Goal: Find specific fact: Find specific fact

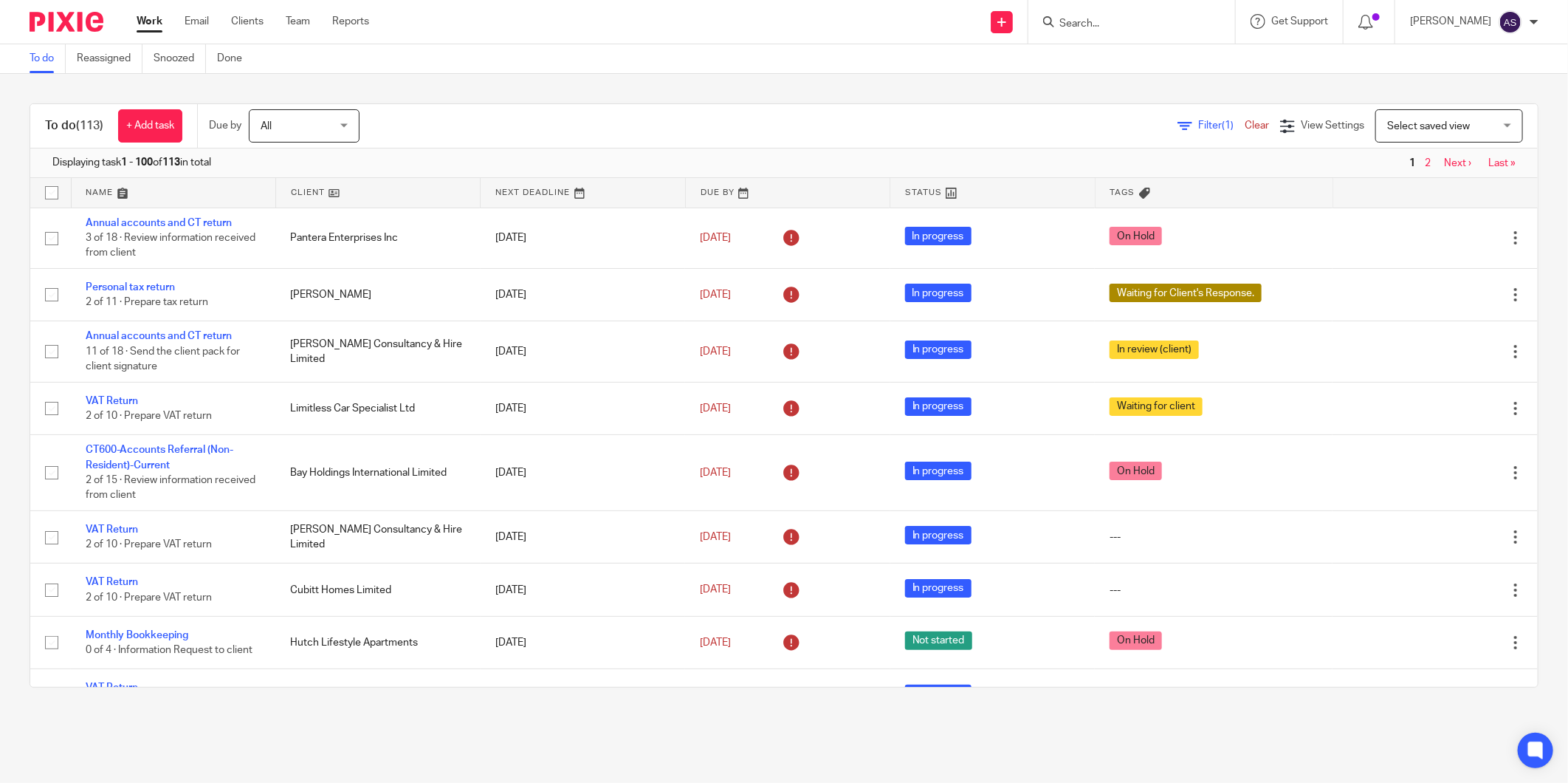
click at [1127, 25] on input "Search" at bounding box center [1125, 24] width 133 height 14
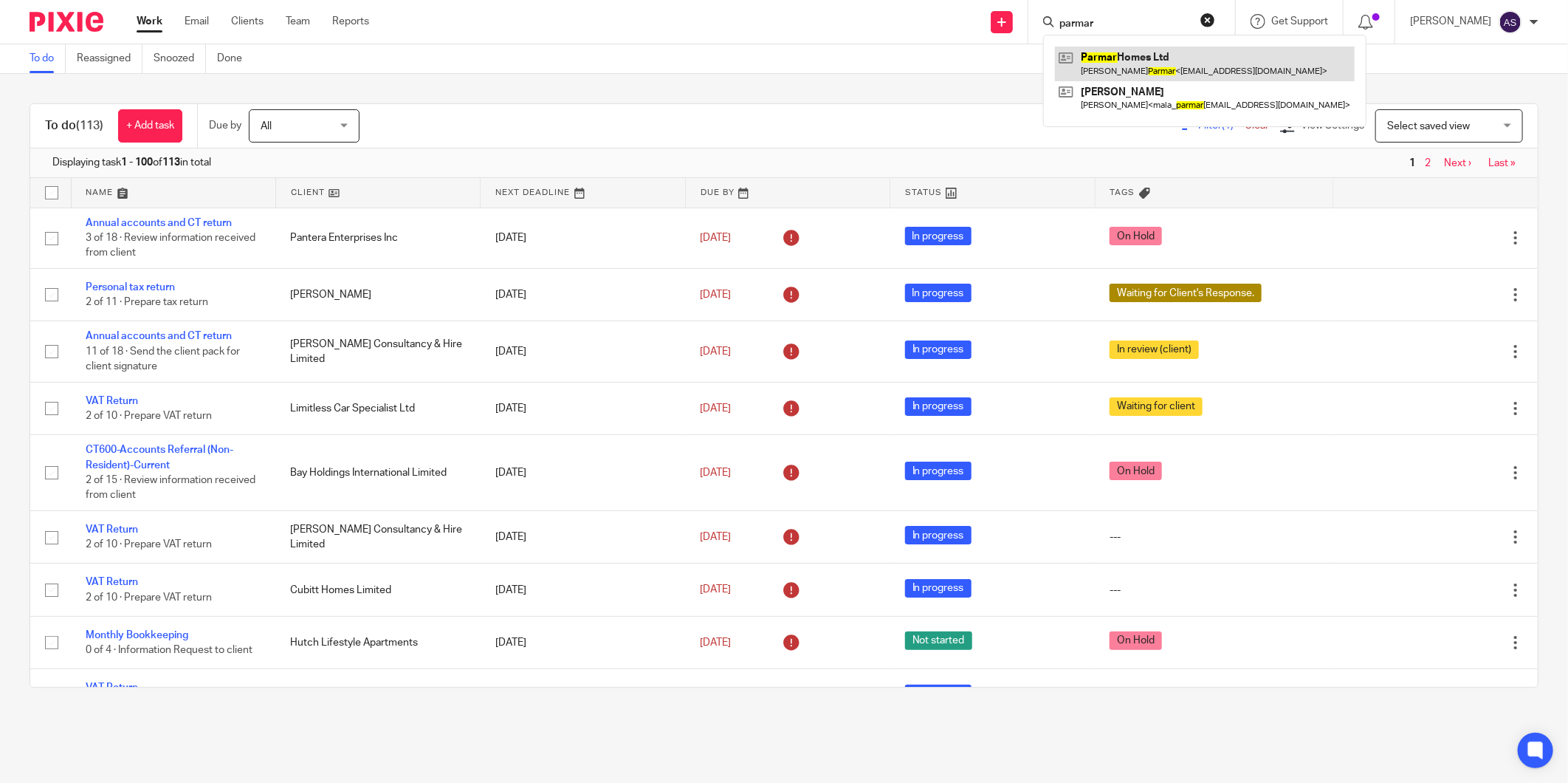
click at [1177, 65] on link at bounding box center [1204, 63] width 299 height 34
click at [1128, 17] on input "parmar" at bounding box center [1125, 24] width 133 height 14
drag, startPoint x: 1128, startPoint y: 17, endPoint x: 1057, endPoint y: 20, distance: 71.1
click at [1057, 20] on div "parmar" at bounding box center [1128, 22] width 172 height 18
click at [1091, 24] on input "parmar" at bounding box center [1125, 24] width 133 height 14
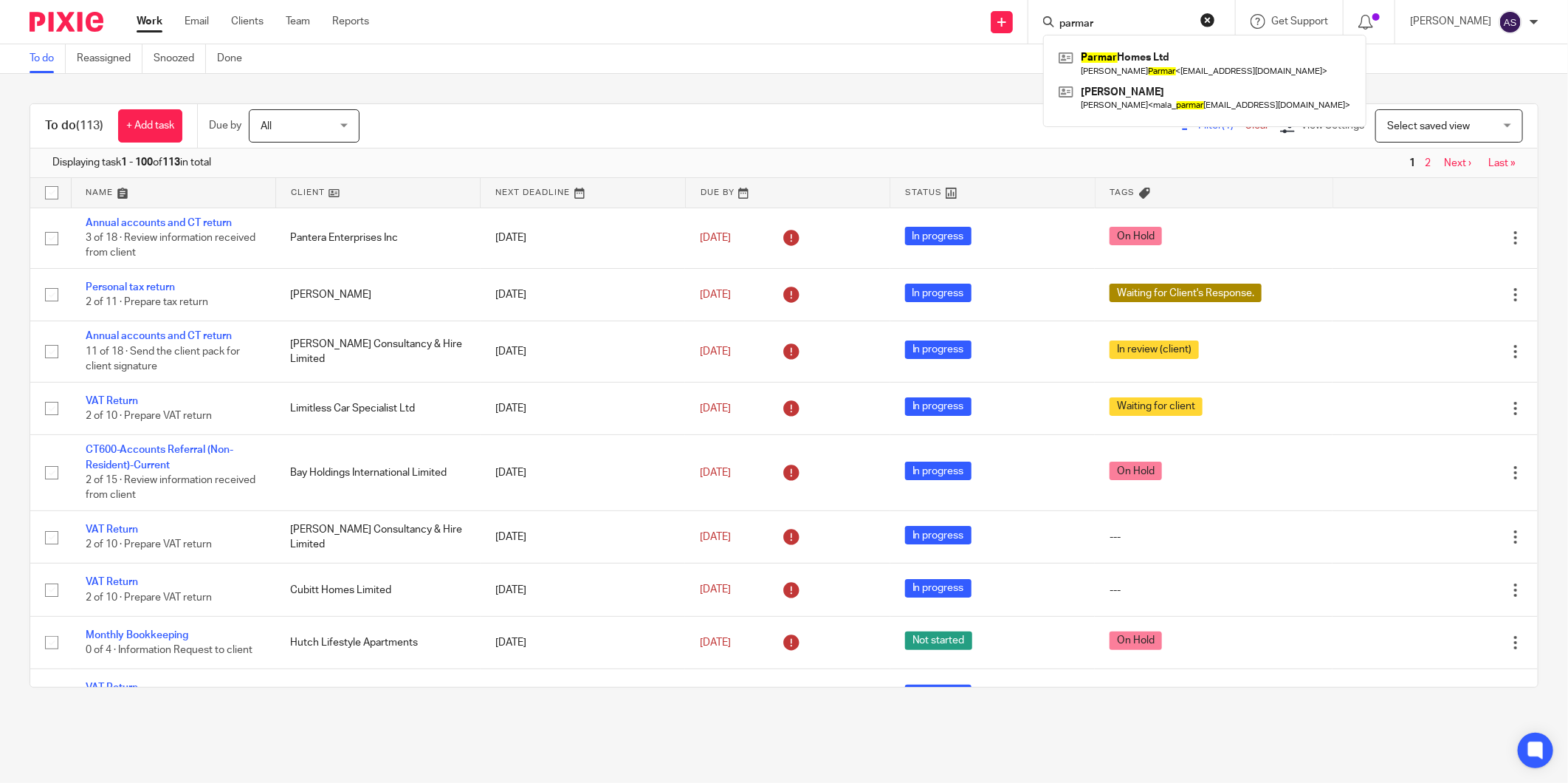
click at [1091, 24] on input "parmar" at bounding box center [1125, 24] width 133 height 14
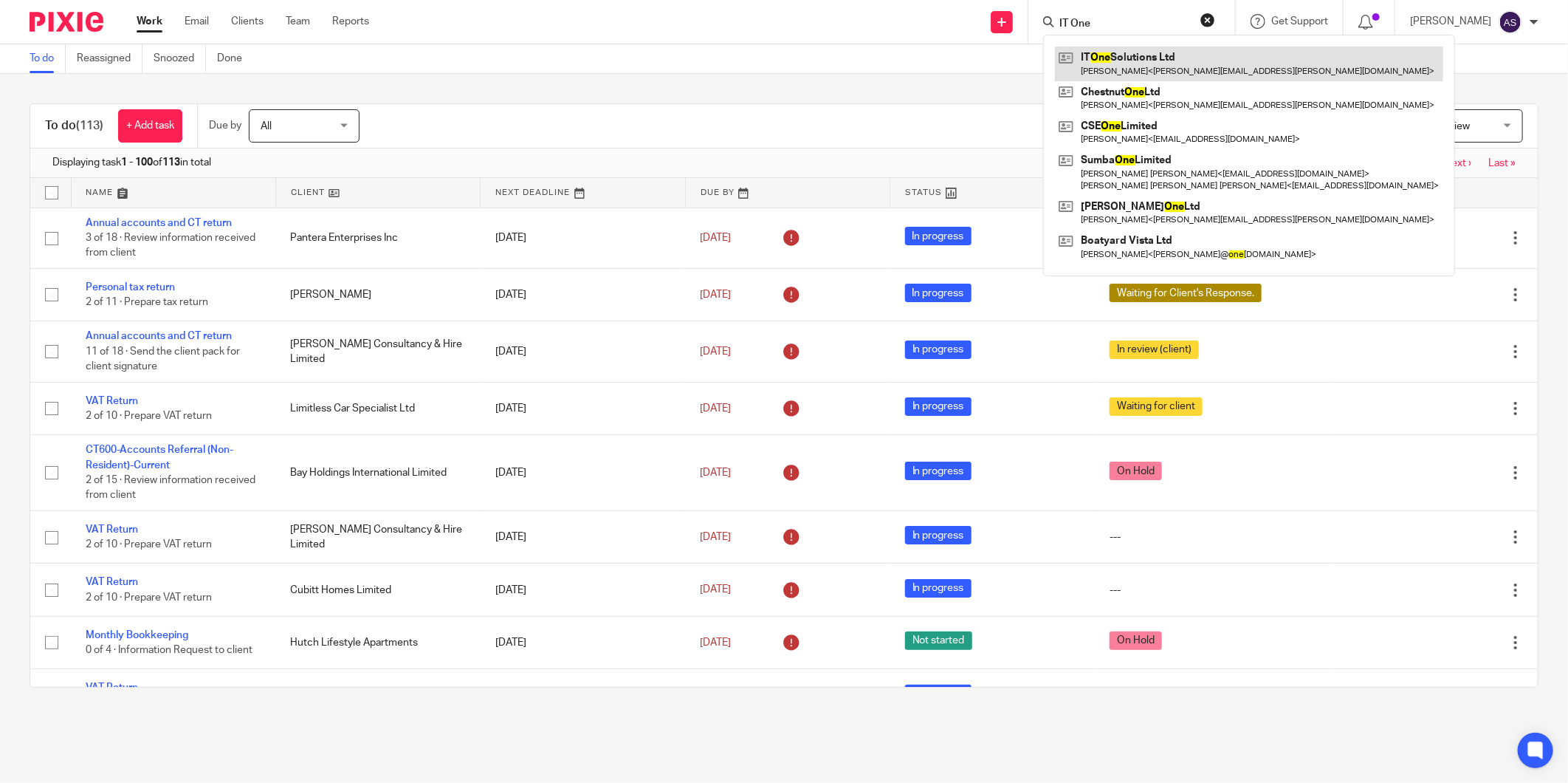
type input "IT One"
click at [1109, 53] on link at bounding box center [1249, 63] width 389 height 34
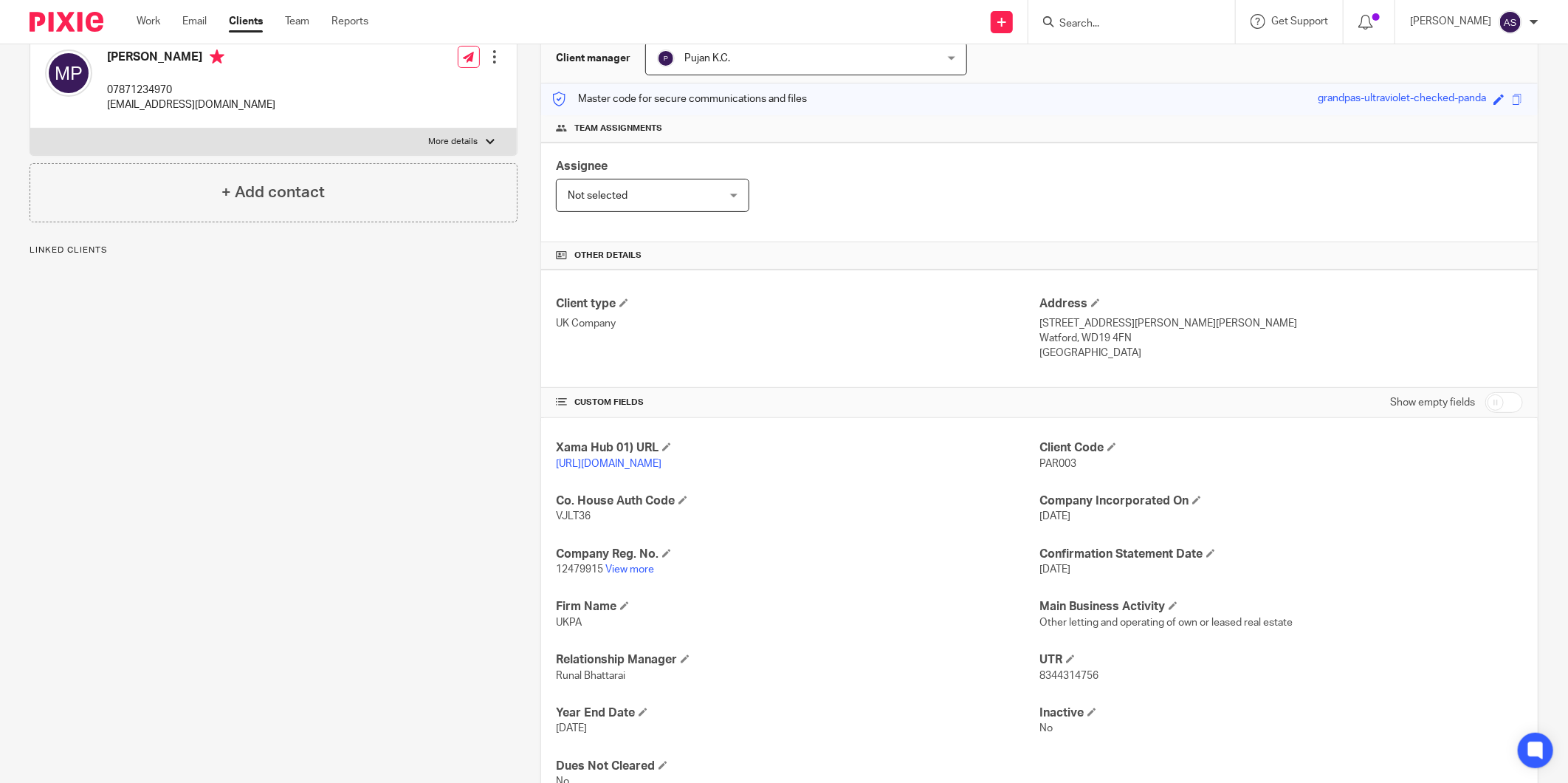
scroll to position [164, 0]
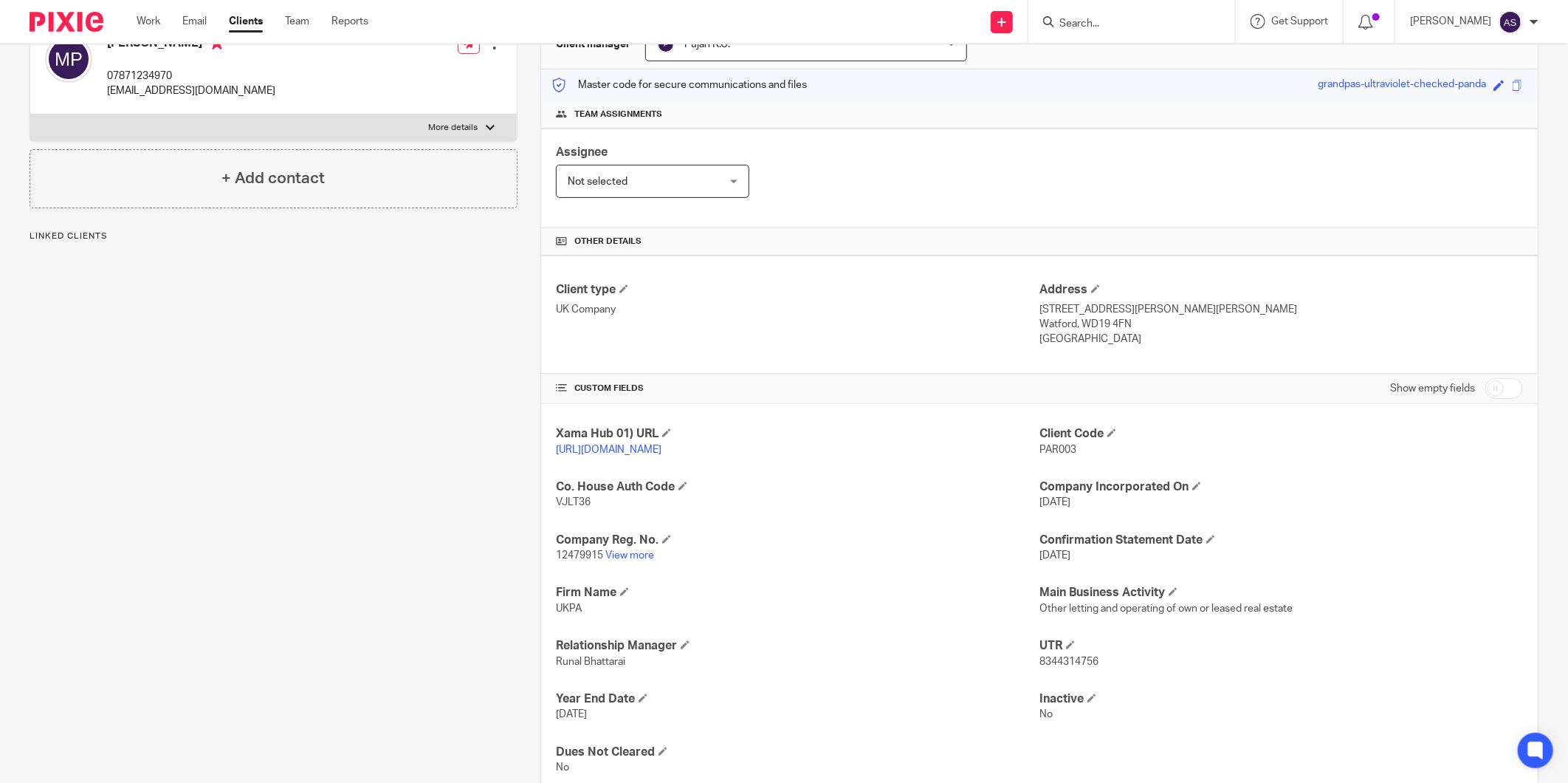
click at [1061, 452] on span "PAR003" at bounding box center [1057, 449] width 37 height 10
copy span "PAR003"
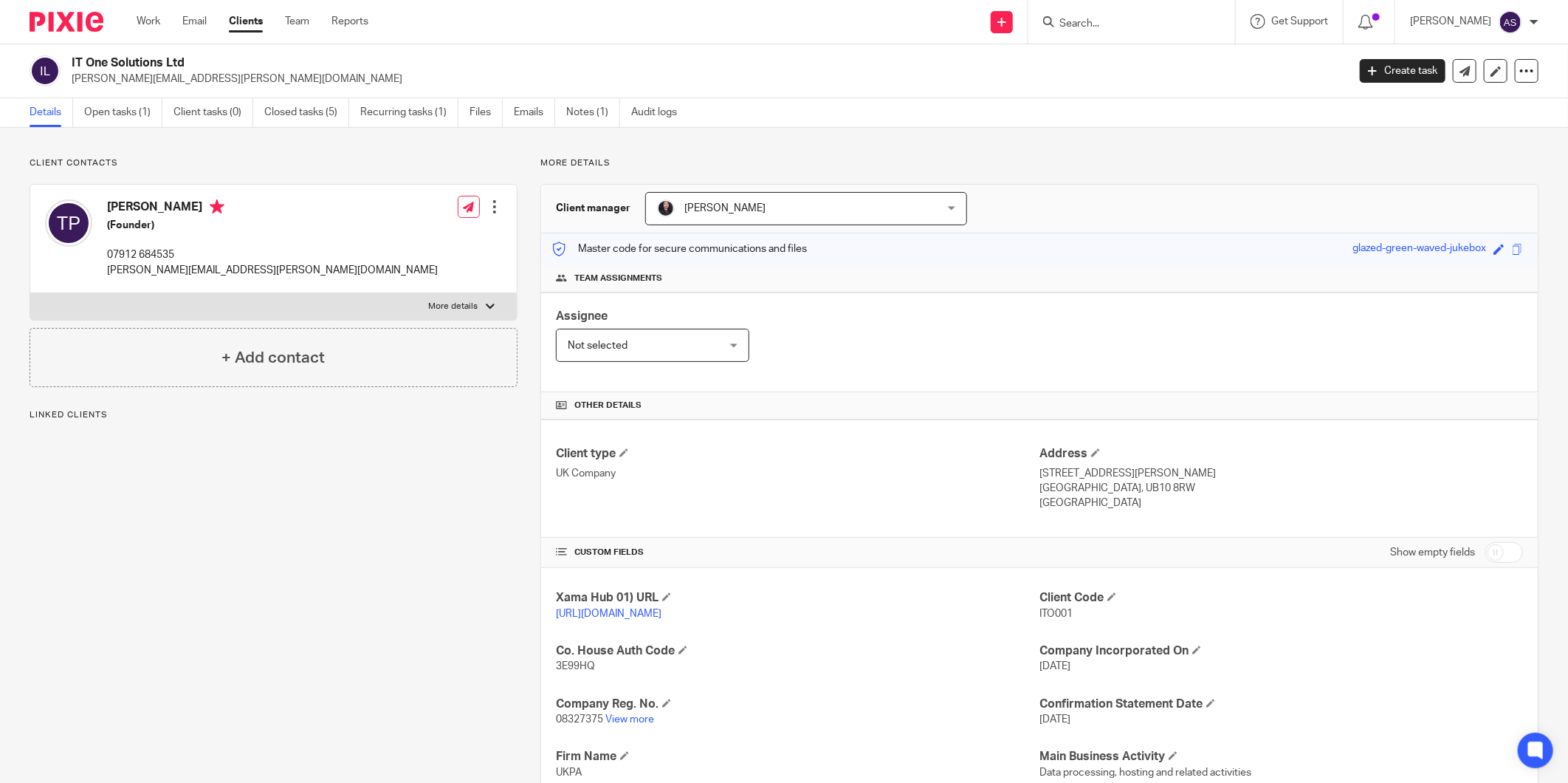
click at [1030, 613] on p "[URL][DOMAIN_NAME]" at bounding box center [797, 614] width 483 height 15
click at [1031, 613] on div "Xama Hub 01) URL [URL][DOMAIN_NAME] Client Code ITO001 Co. House Auth Code 3E99…" at bounding box center [1039, 765] width 996 height 393
copy div "Client Code ITO001"
click at [1039, 613] on span "ITO001" at bounding box center [1056, 614] width 34 height 10
click at [1039, 617] on span "ITO001" at bounding box center [1056, 614] width 34 height 10
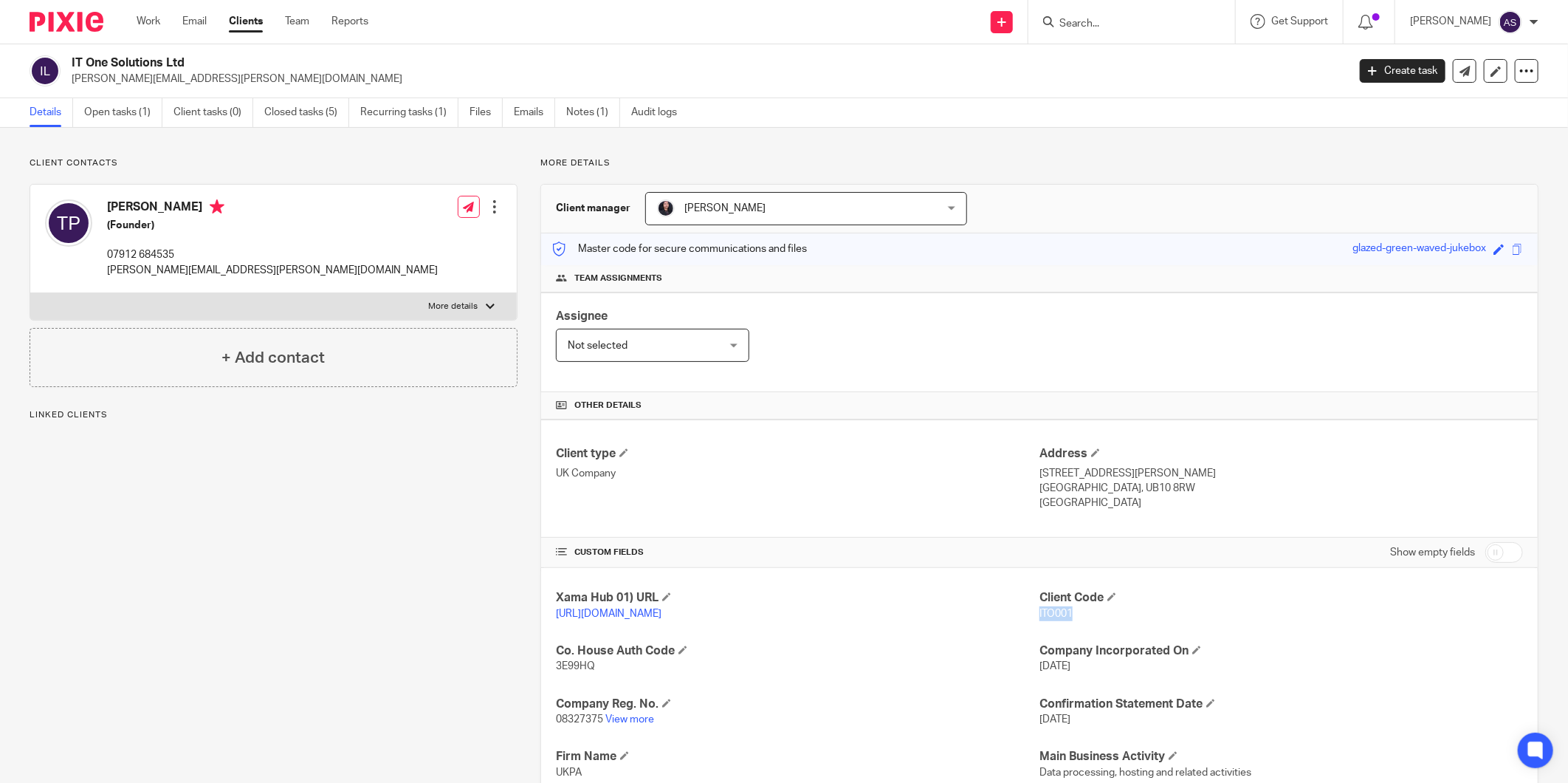
click at [1039, 617] on span "ITO001" at bounding box center [1056, 614] width 34 height 10
copy span "ITO001"
